Goal: Task Accomplishment & Management: Use online tool/utility

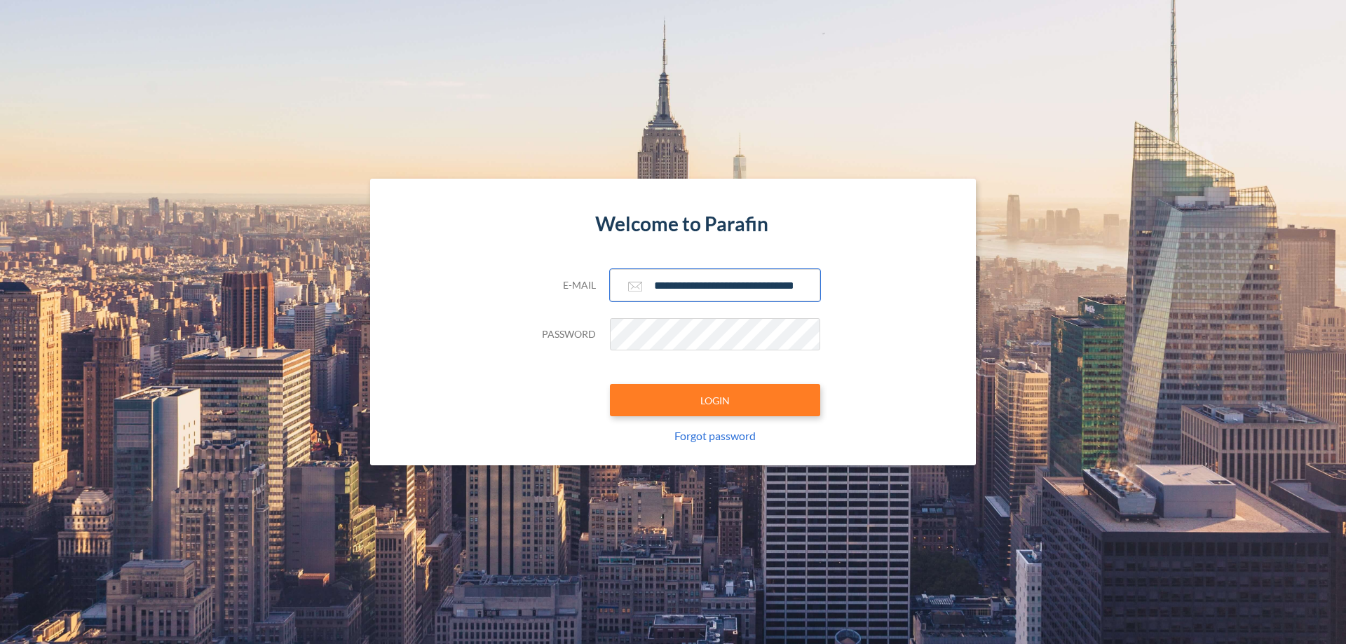
type input "**********"
click at [715, 400] on button "LOGIN" at bounding box center [715, 400] width 210 height 32
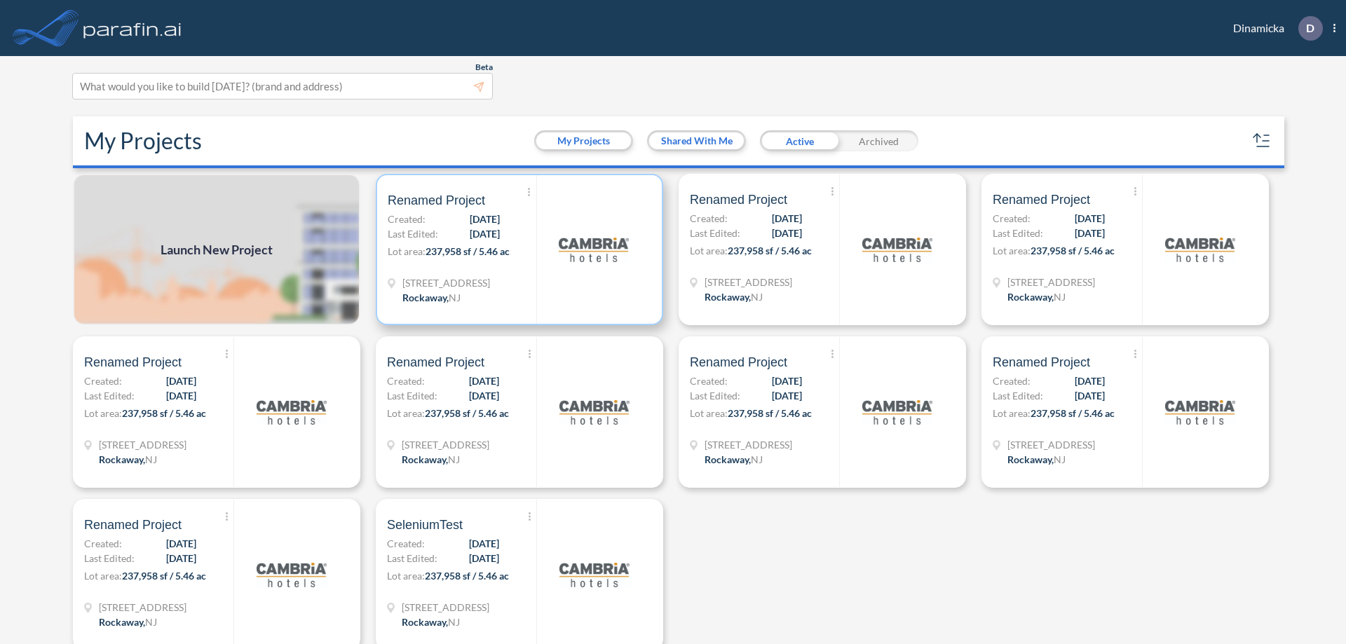
scroll to position [4, 0]
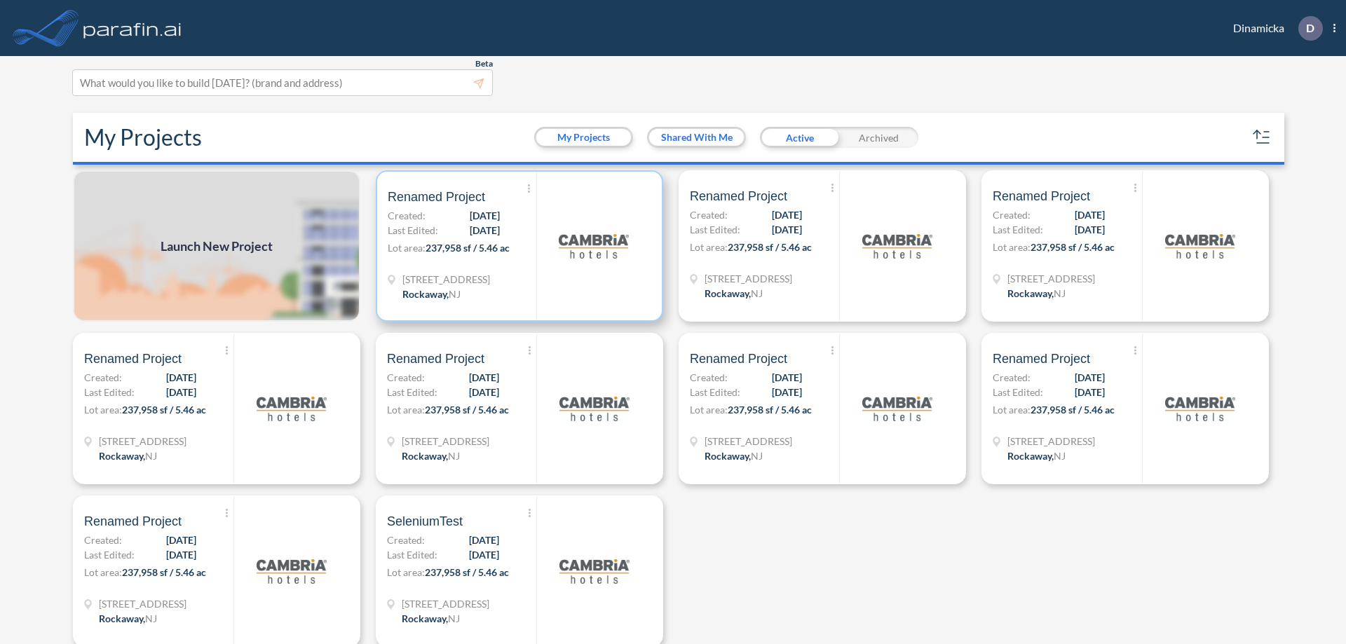
click at [517, 246] on p "Lot area: 237,958 sf / 5.46 ac" at bounding box center [462, 250] width 149 height 20
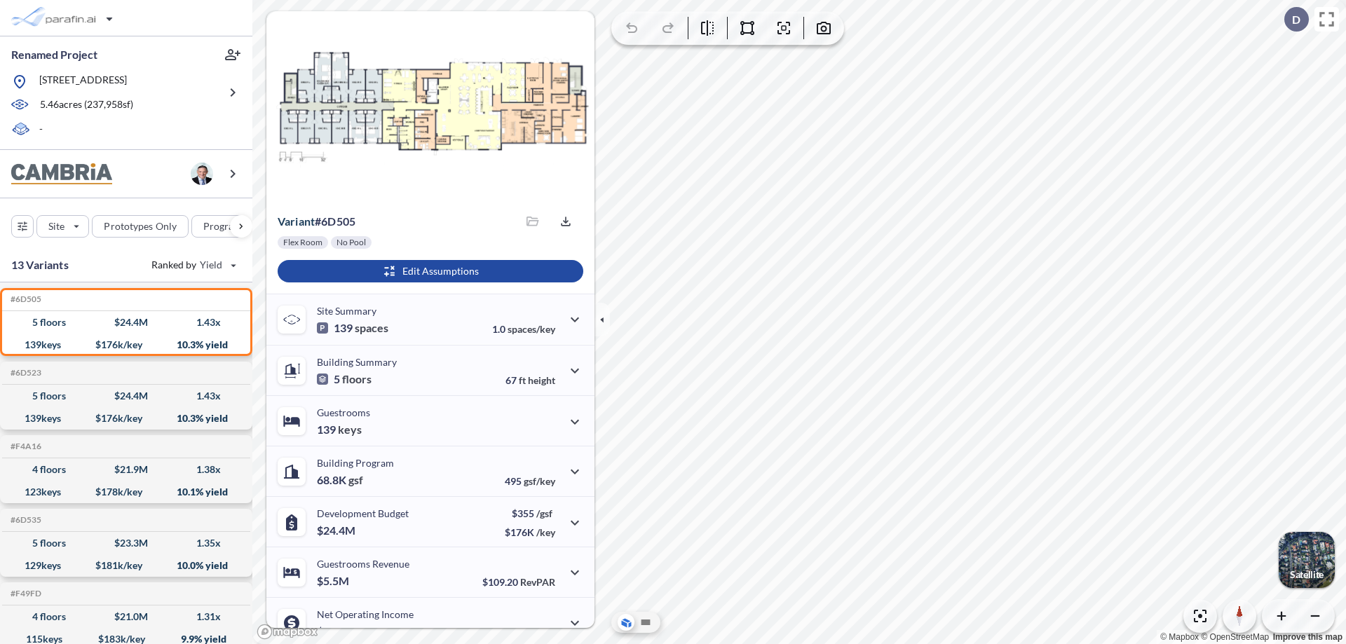
scroll to position [71, 0]
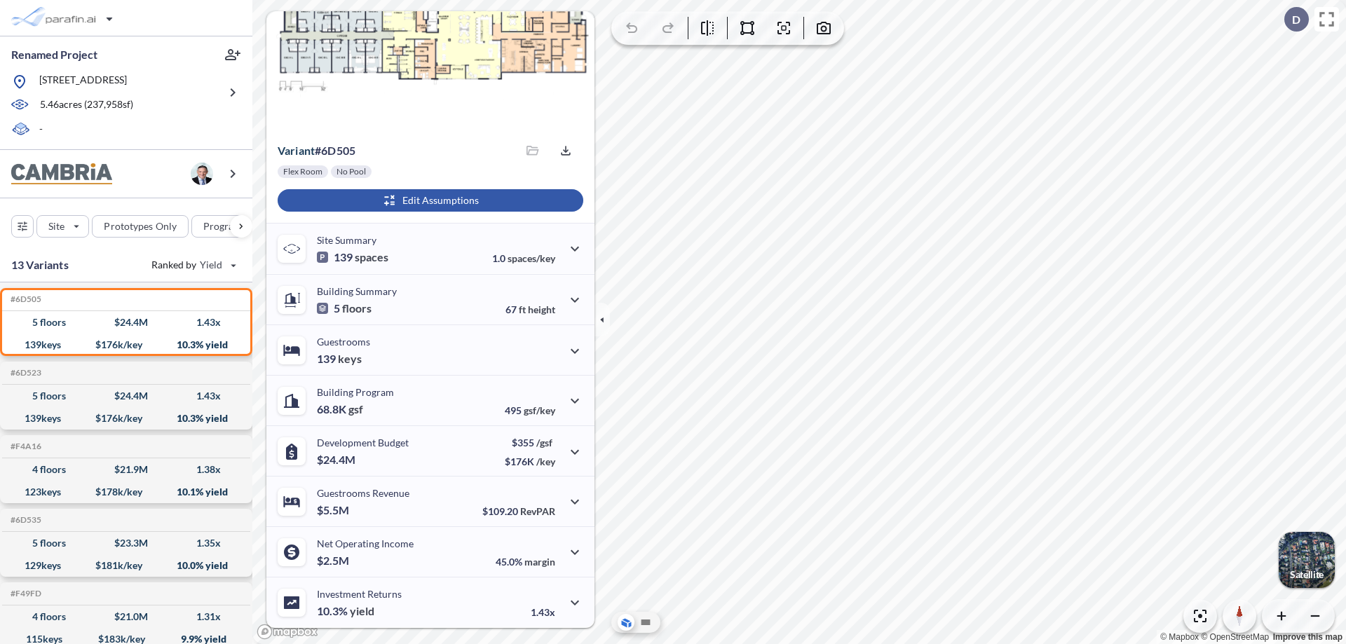
click at [428, 201] on div "button" at bounding box center [431, 200] width 306 height 22
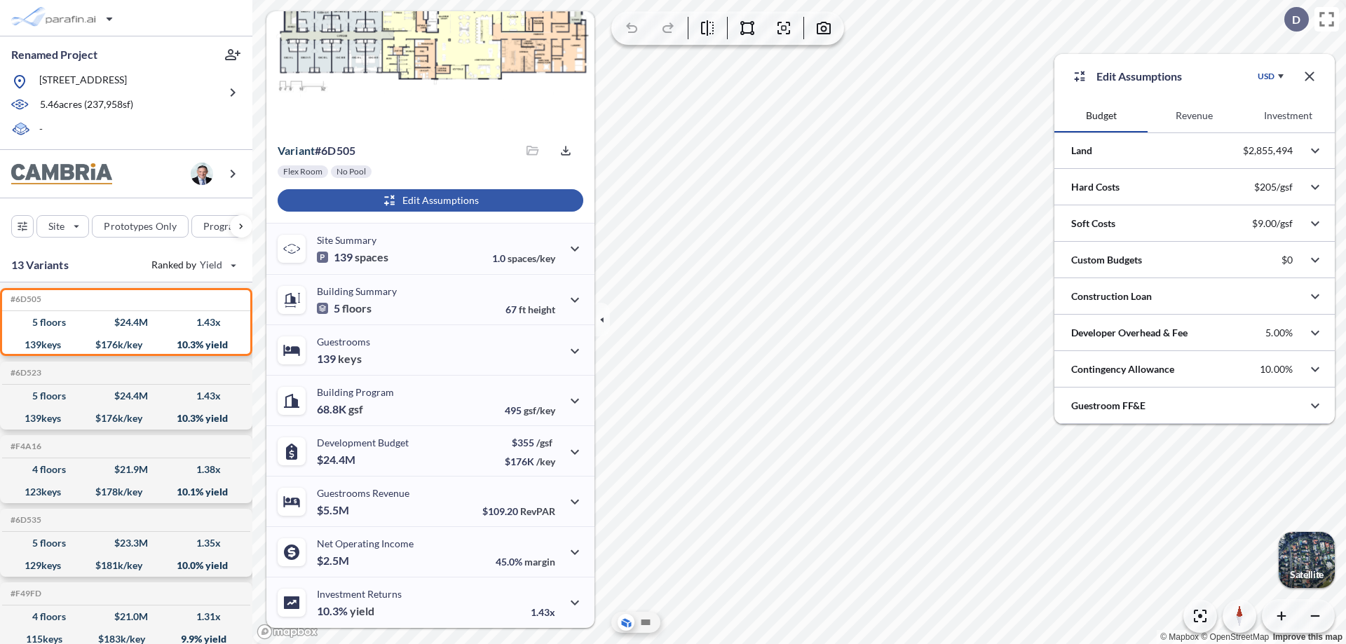
click at [1194, 116] on button "Revenue" at bounding box center [1194, 116] width 93 height 34
